Goal: Navigation & Orientation: Find specific page/section

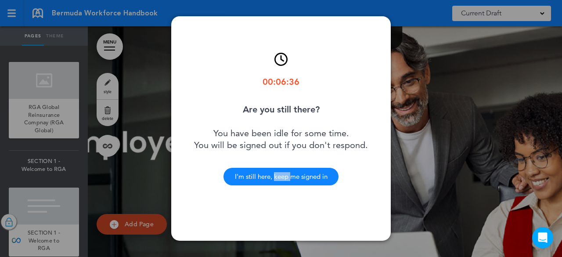
scroll to position [37768, 0]
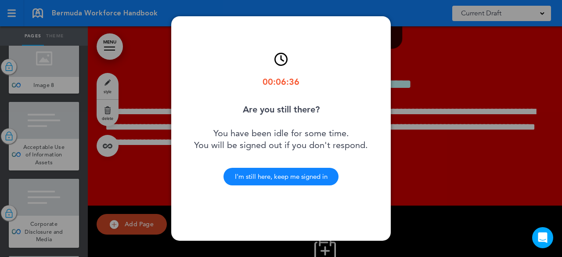
click at [268, 176] on div "I'm still here, keep me signed in" at bounding box center [281, 177] width 115 height 18
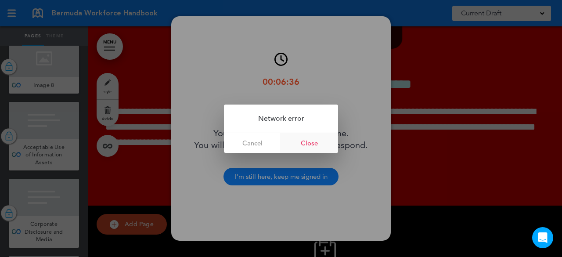
click at [302, 143] on link "Close" at bounding box center [309, 143] width 57 height 20
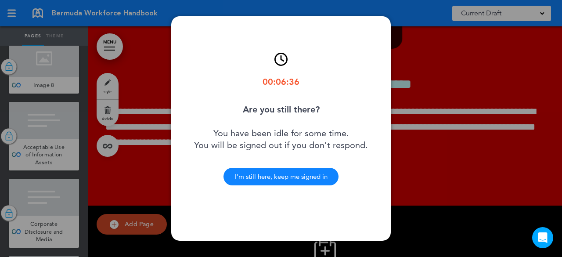
click at [288, 169] on div "I'm still here, keep me signed in" at bounding box center [281, 177] width 115 height 18
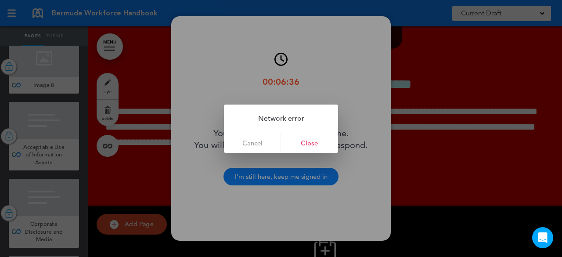
click at [301, 178] on div at bounding box center [281, 128] width 562 height 257
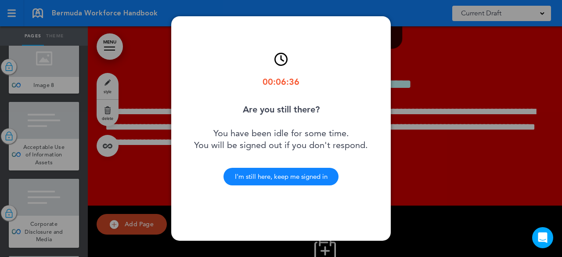
click at [307, 175] on div "I'm still here, keep me signed in" at bounding box center [281, 177] width 115 height 18
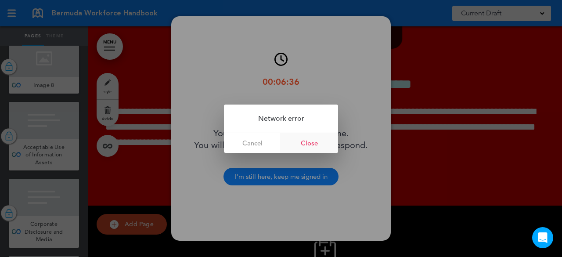
click at [316, 144] on link "Close" at bounding box center [309, 143] width 57 height 20
